Goal: Navigation & Orientation: Find specific page/section

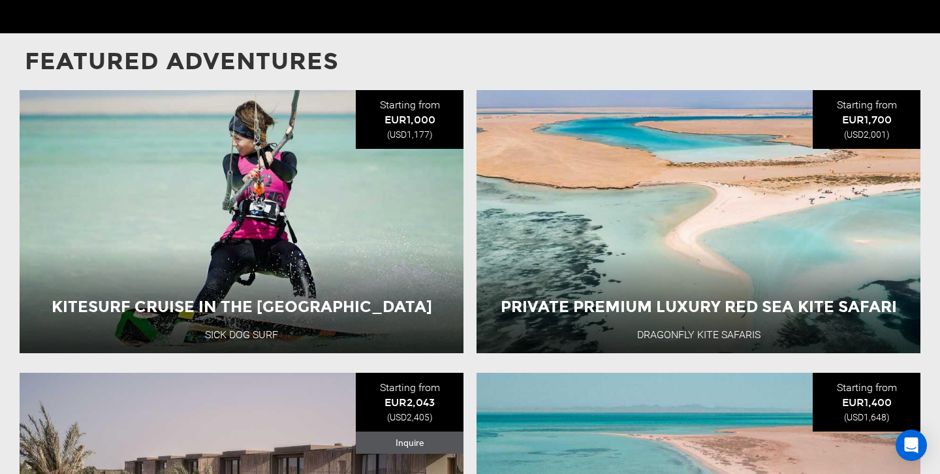
scroll to position [1348, 0]
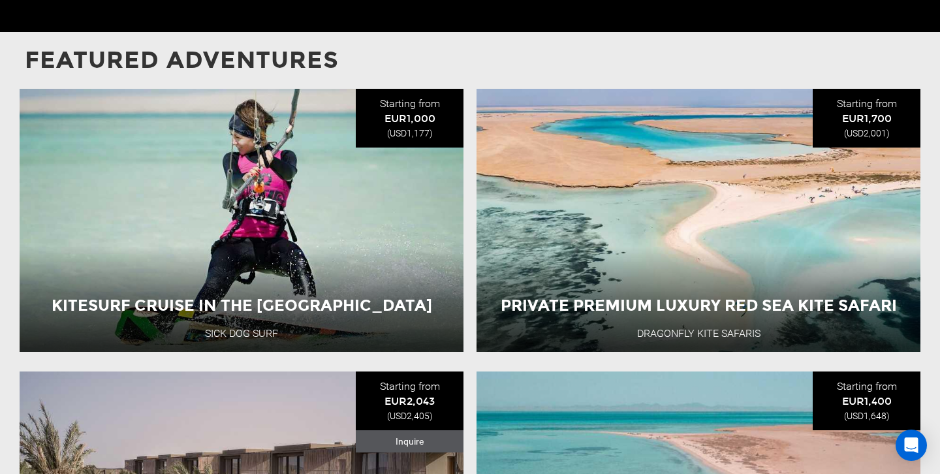
click at [647, 48] on p "Featured Adventures" at bounding box center [470, 60] width 891 height 33
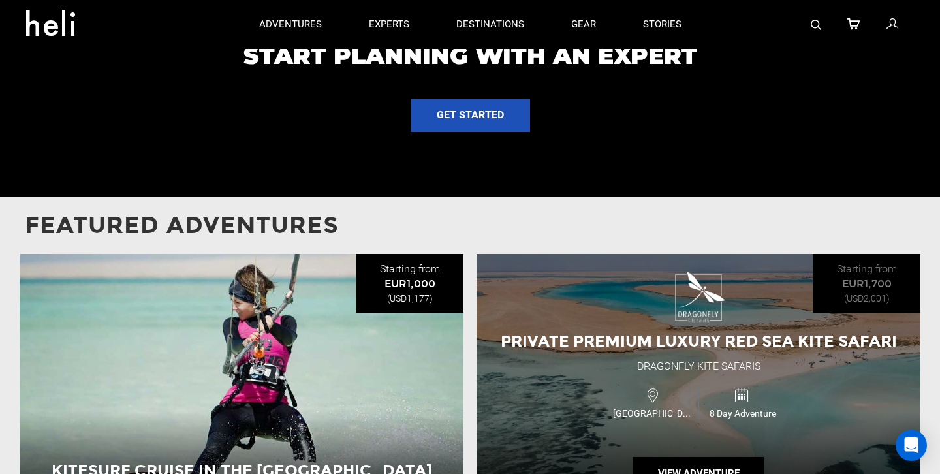
scroll to position [1171, 0]
